Goal: Find specific page/section

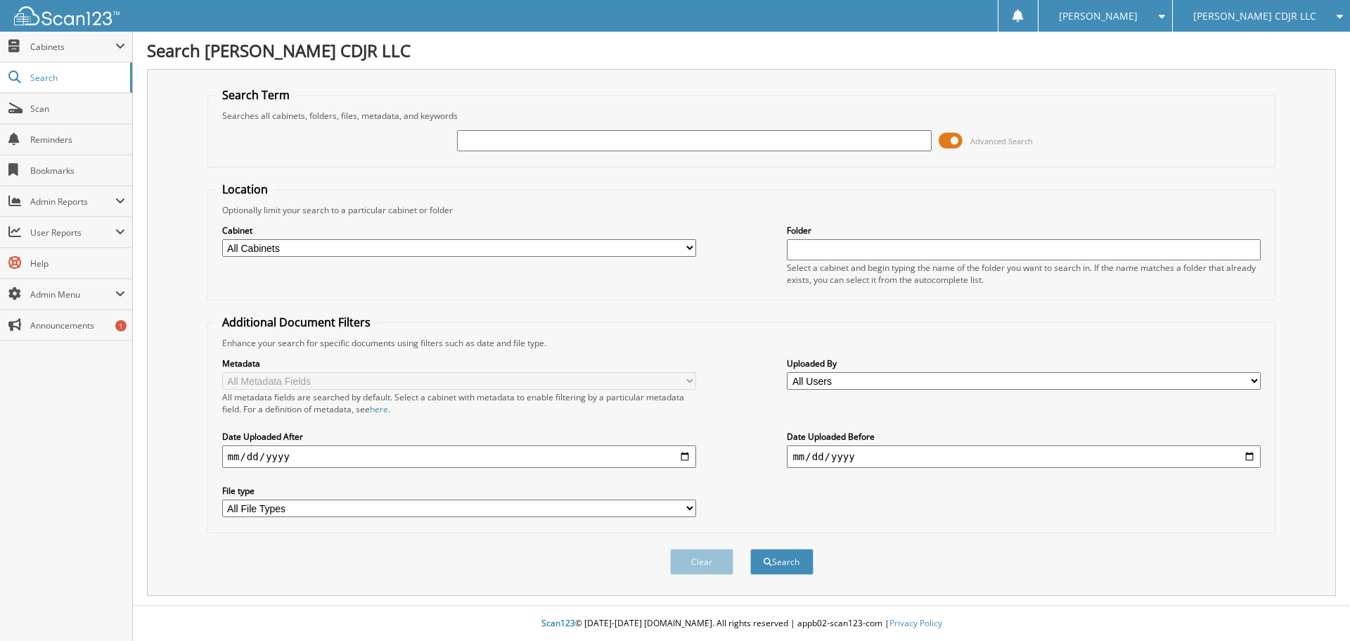
click at [634, 142] on input "text" at bounding box center [694, 140] width 474 height 21
click at [504, 136] on input "text" at bounding box center [694, 140] width 474 height 21
type input "60876"
click at [750, 548] on button "Search" at bounding box center [781, 561] width 63 height 26
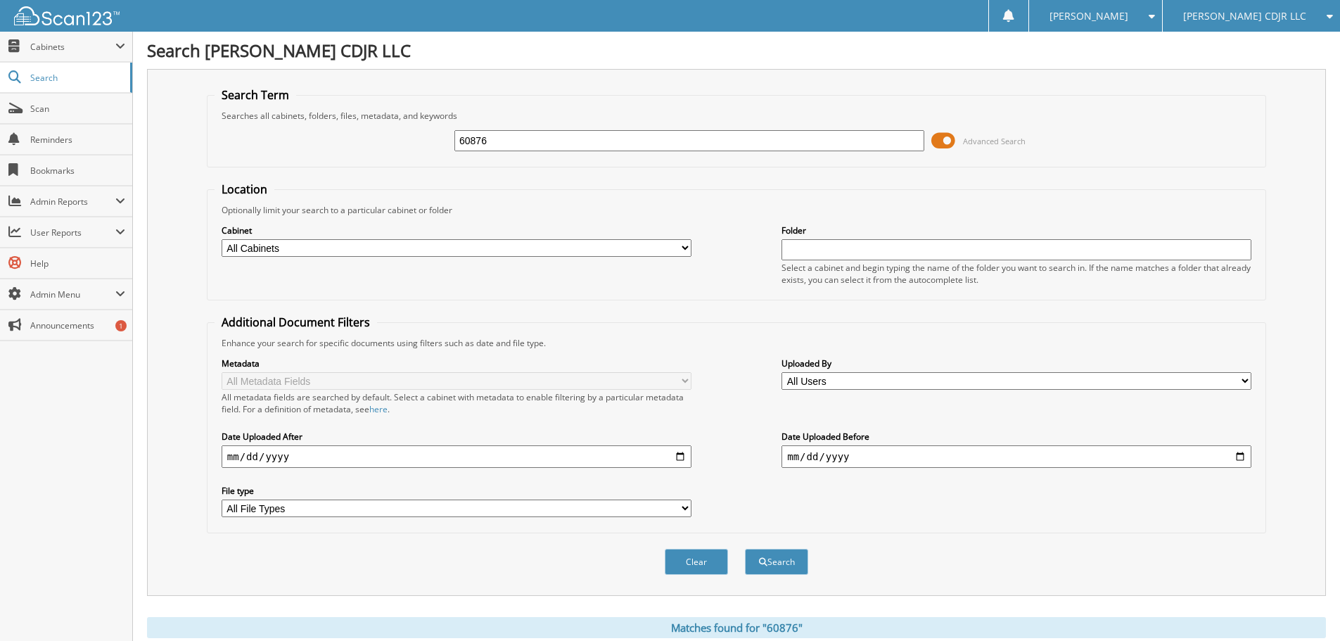
scroll to position [200, 0]
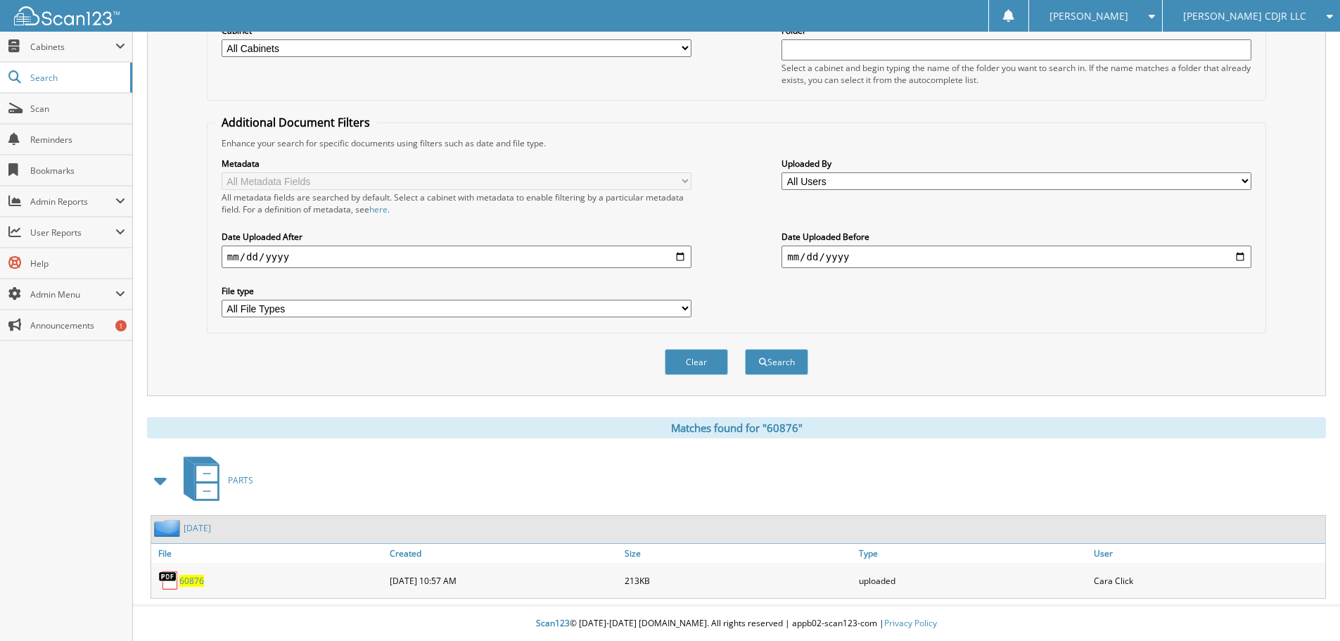
click at [190, 577] on span "60876" at bounding box center [191, 581] width 25 height 12
